Goal: Understand process/instructions: Learn how to perform a task or action

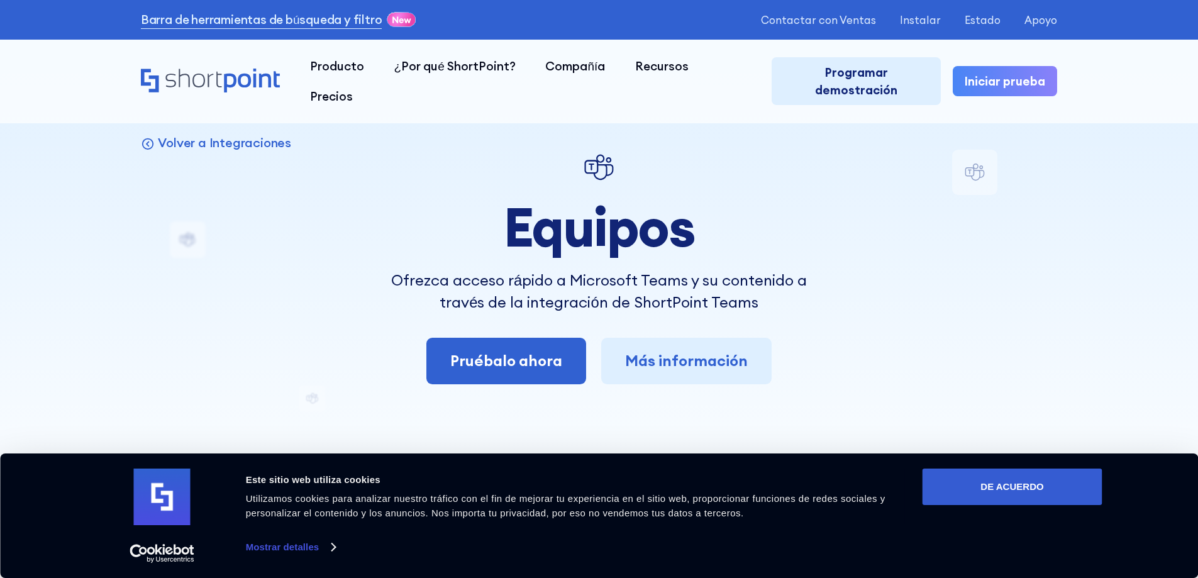
click at [859, 162] on div "Volver a Integraciones Equipos Ofrezca acceso rápido a Microsoft Teams y su con…" at bounding box center [599, 556] width 916 height 813
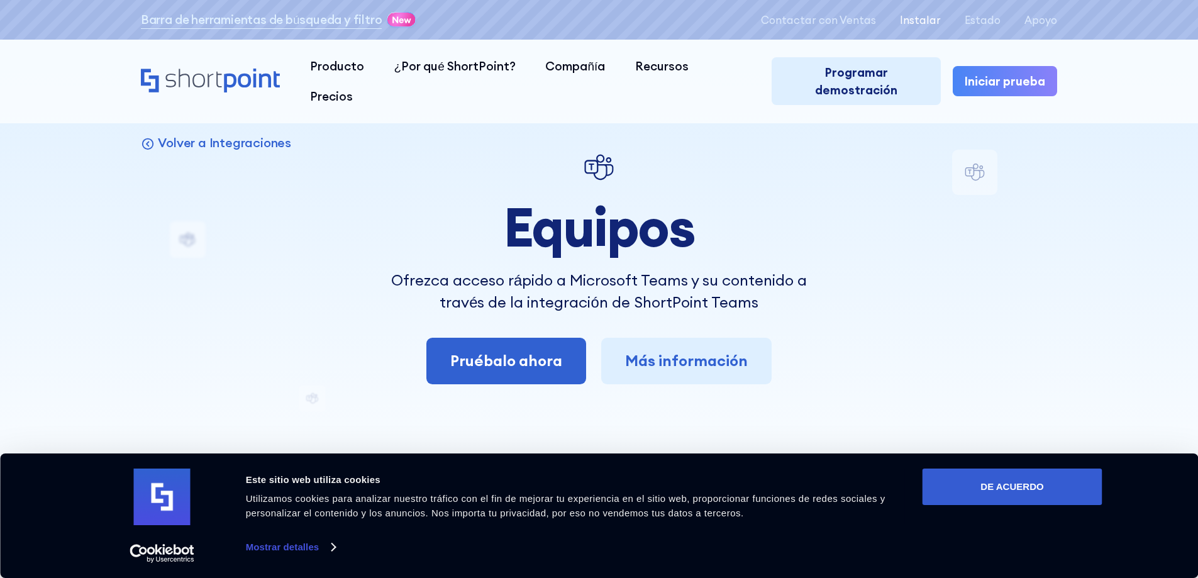
click at [928, 19] on font "Instalar" at bounding box center [920, 19] width 41 height 13
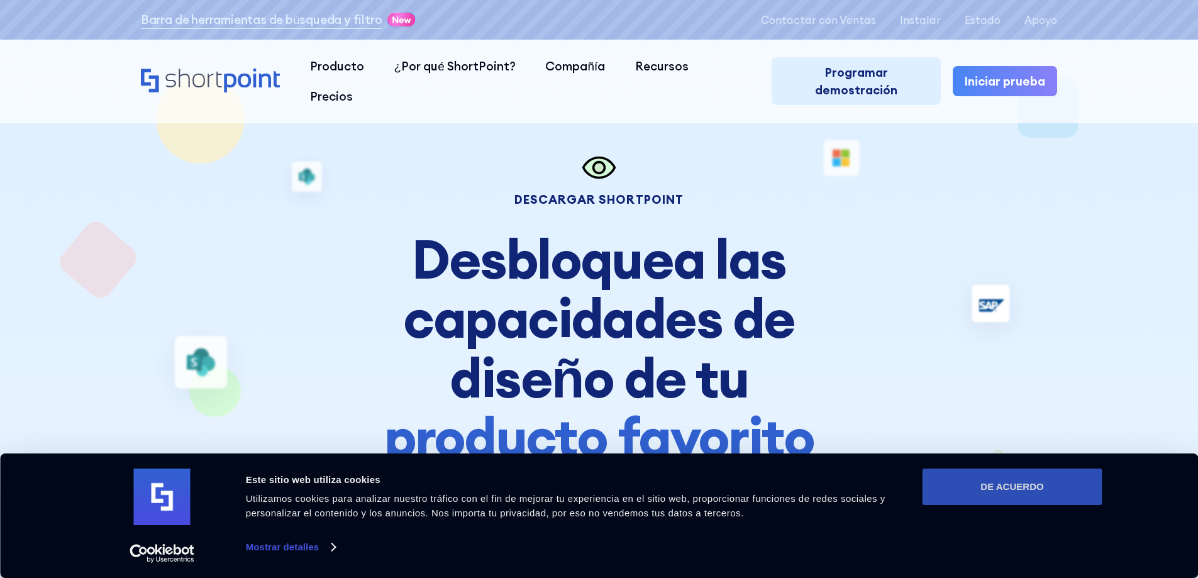
click at [1007, 487] on font "DE ACUERDO" at bounding box center [1012, 486] width 63 height 11
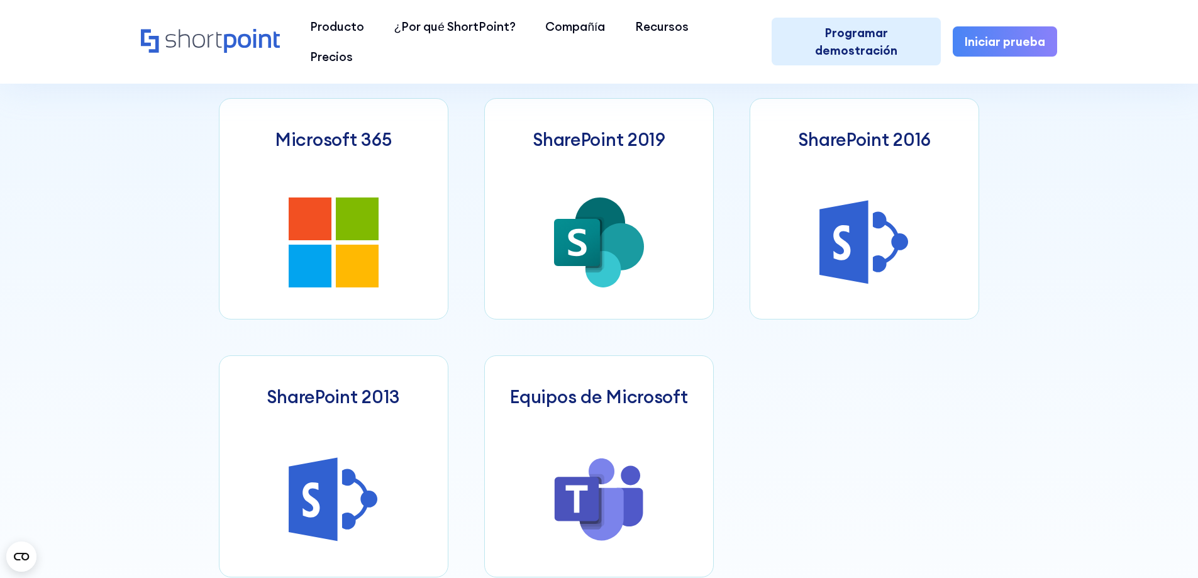
scroll to position [755, 0]
